Goal: Obtain resource: Obtain resource

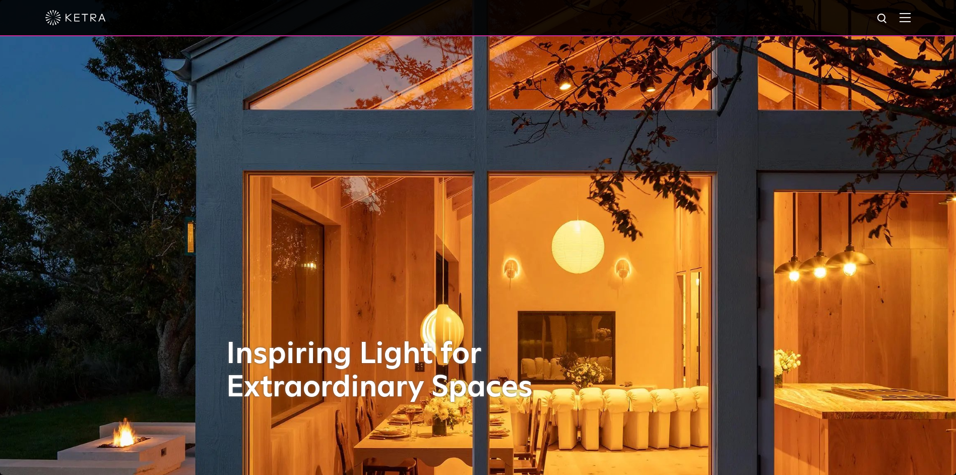
click at [911, 17] on img at bounding box center [905, 18] width 11 height 10
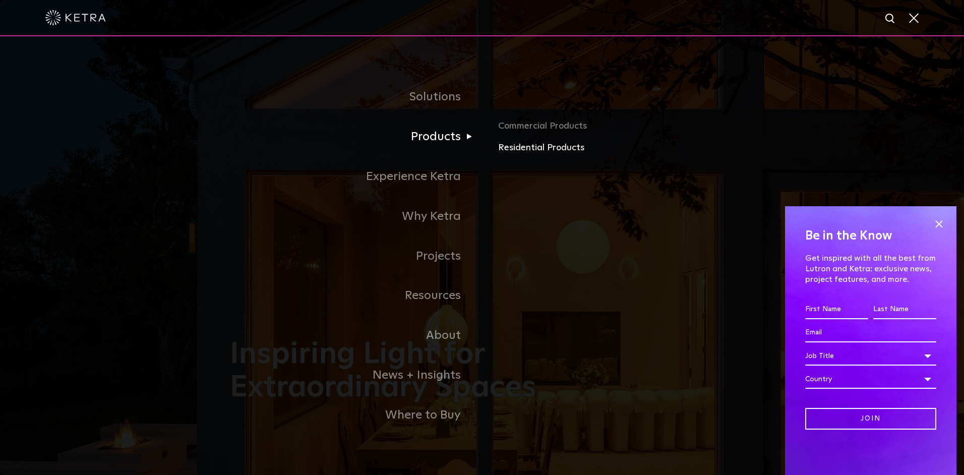
click at [542, 147] on link "Residential Products" at bounding box center [616, 148] width 236 height 15
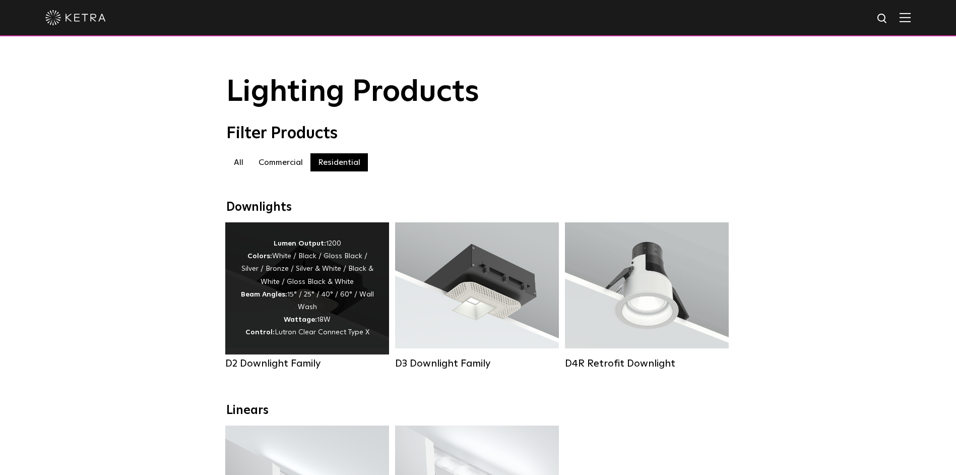
click at [332, 305] on div "Lumen Output: 1200 Colors: White / Black / Gloss Black / Silver / Bronze / Silv…" at bounding box center [307, 288] width 134 height 102
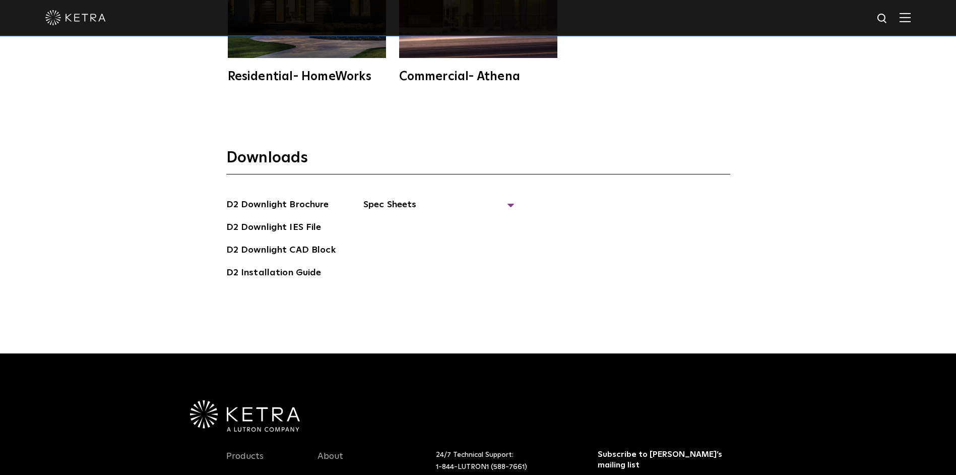
scroll to position [2809, 0]
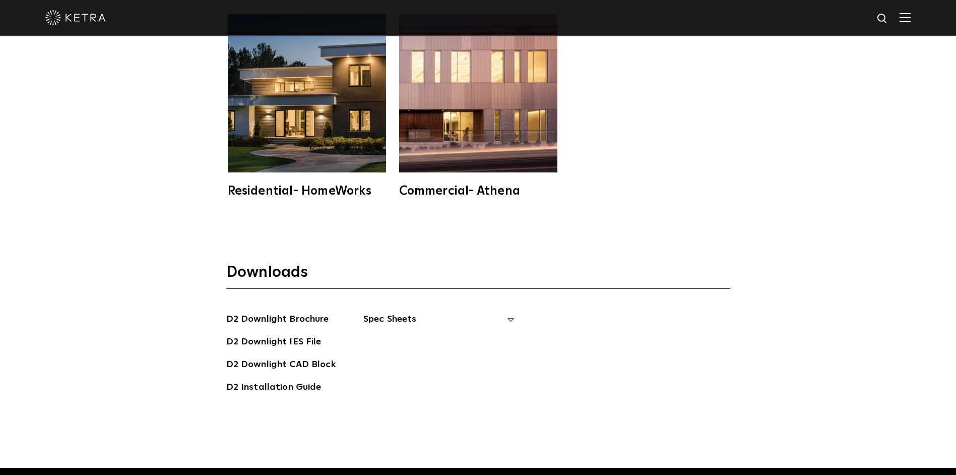
click at [507, 312] on span "Spec Sheets" at bounding box center [438, 323] width 151 height 22
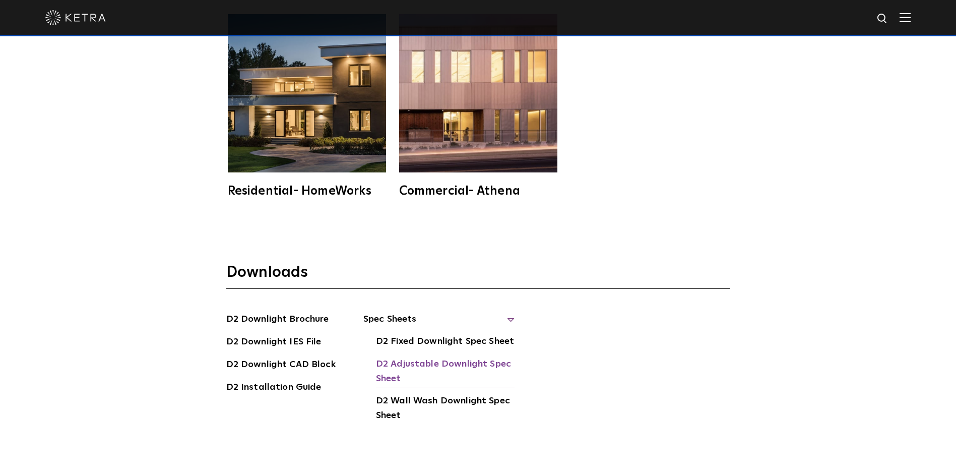
click at [439, 357] on link "D2 Adjustable Downlight Spec Sheet" at bounding box center [445, 372] width 139 height 31
